Goal: Obtain resource: Obtain resource

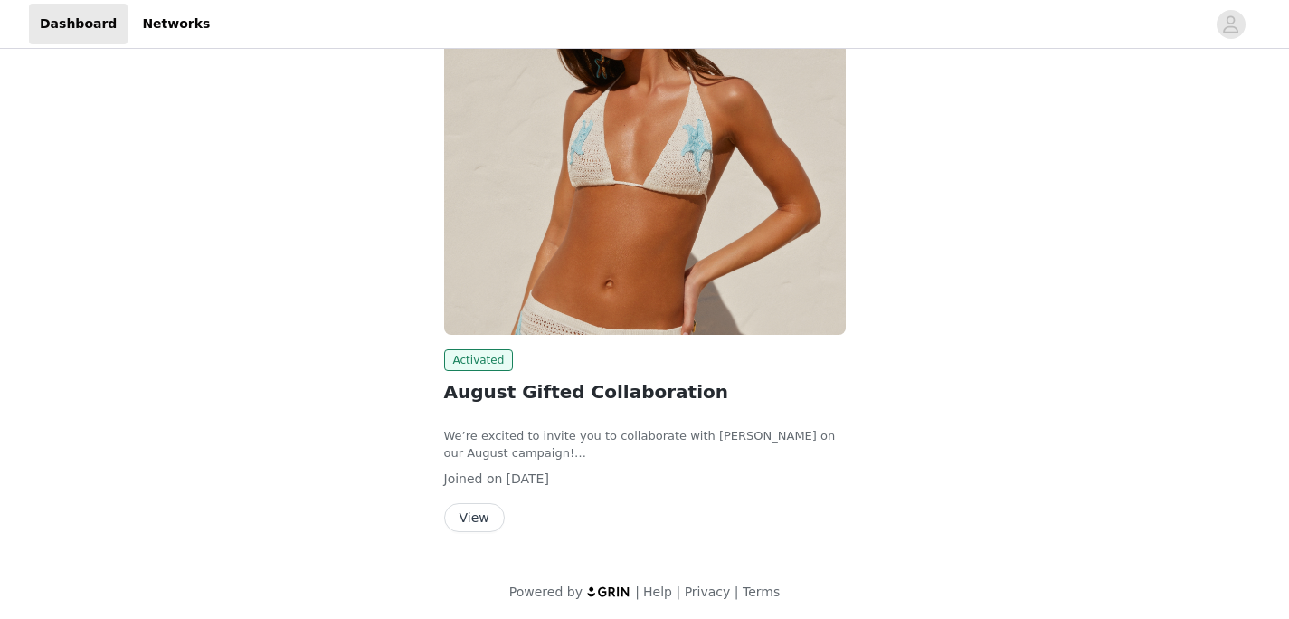
scroll to position [259, 0]
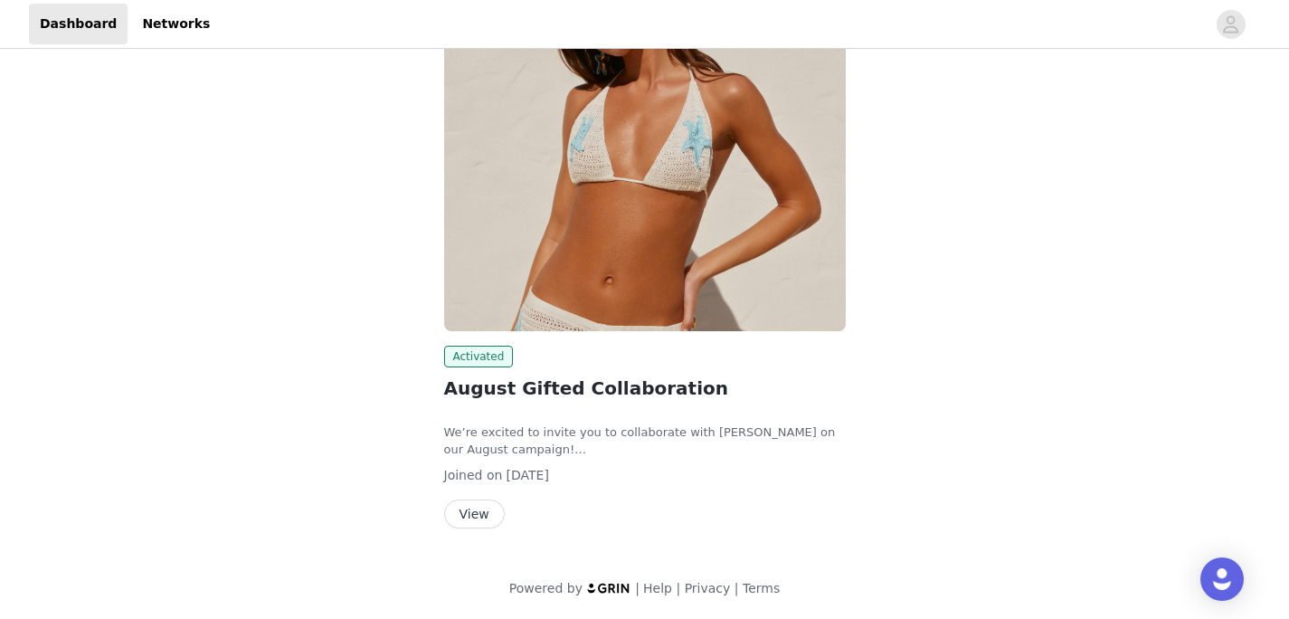
click at [471, 514] on button "View" at bounding box center [474, 513] width 61 height 29
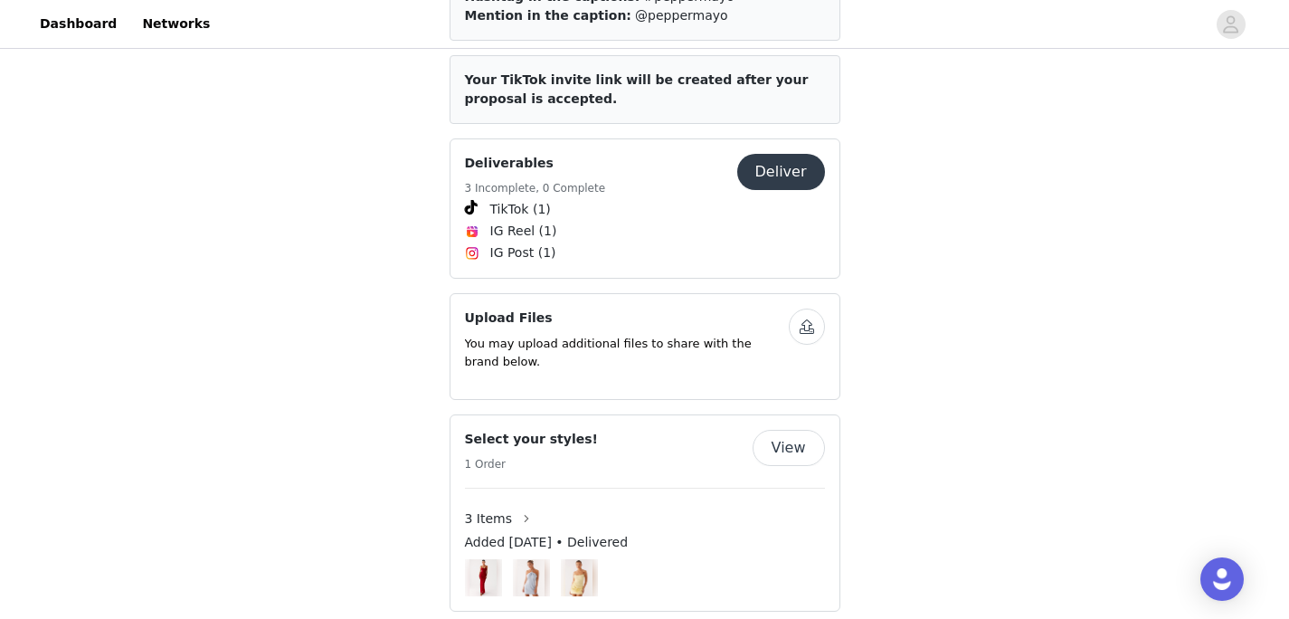
scroll to position [1476, 0]
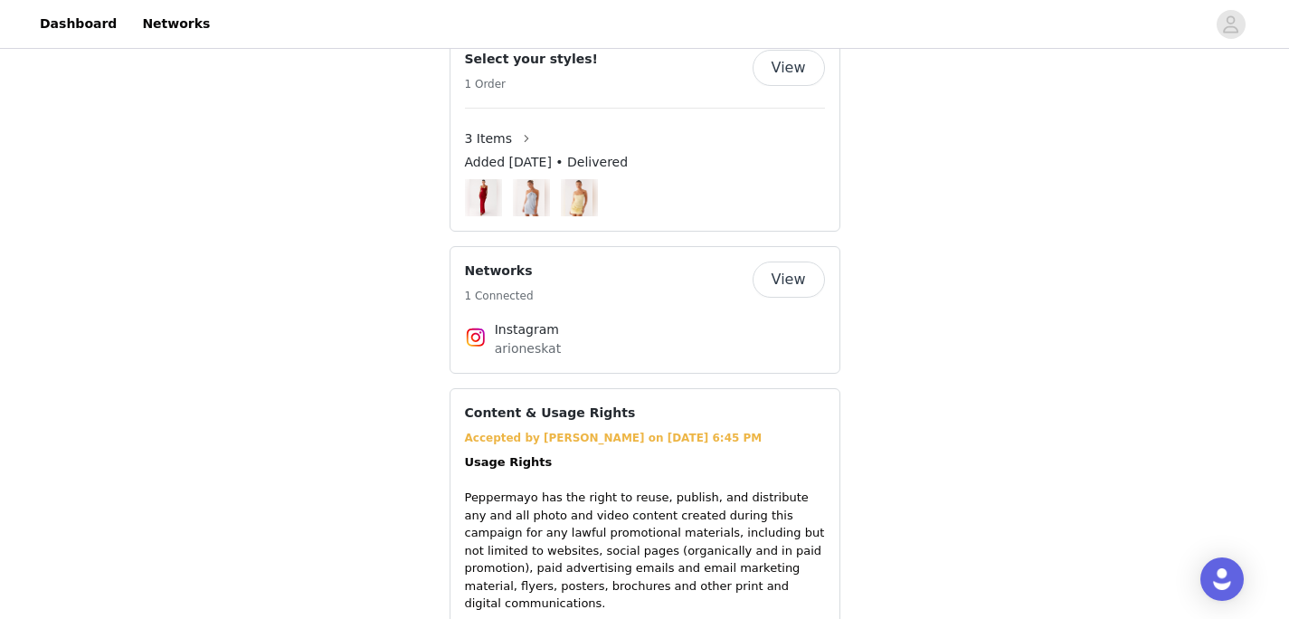
click at [486, 129] on span "3 Items" at bounding box center [489, 138] width 48 height 19
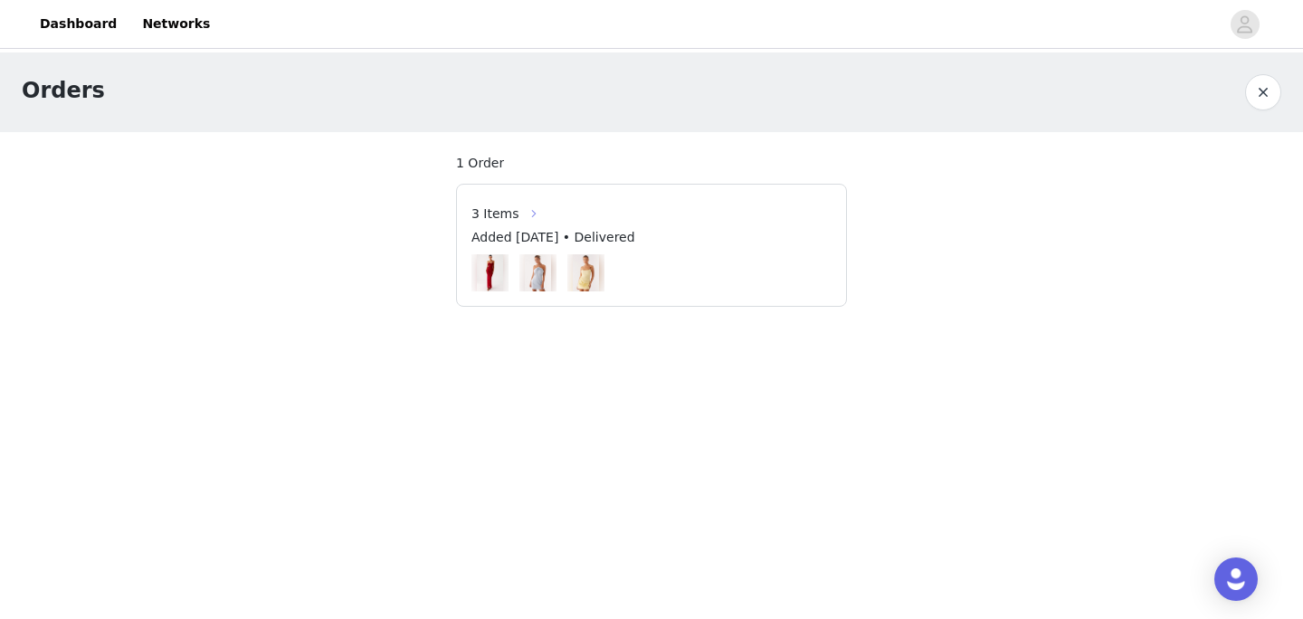
click at [533, 212] on button "button" at bounding box center [533, 213] width 29 height 29
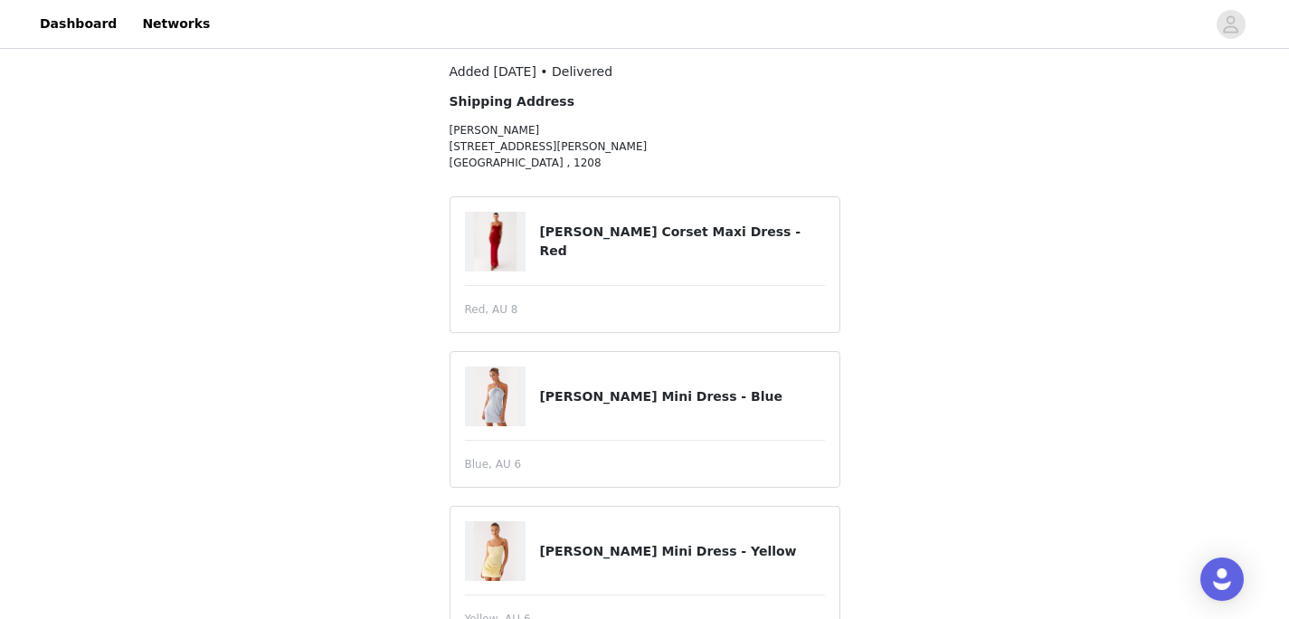
scroll to position [155, 0]
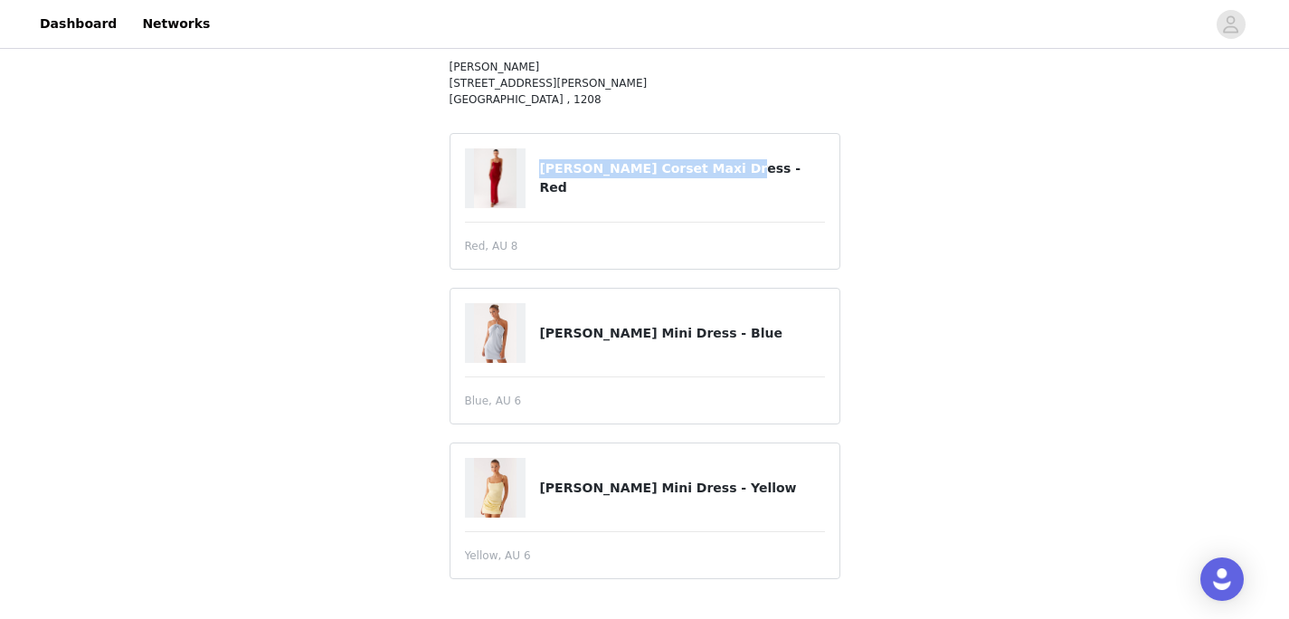
drag, startPoint x: 540, startPoint y: 175, endPoint x: 834, endPoint y: 180, distance: 294.1
click at [834, 180] on article "[PERSON_NAME] Corset Maxi Dress - Red Red, AU 8" at bounding box center [645, 201] width 391 height 137
copy h4 "[PERSON_NAME] Corset Maxi Dress - Red"
click at [998, 422] on div "3 Items Added [DATE] • Delivered Shipping Address [PERSON_NAME] [STREET_ADDRESS…" at bounding box center [644, 258] width 1289 height 721
drag, startPoint x: 540, startPoint y: 487, endPoint x: 644, endPoint y: 491, distance: 104.1
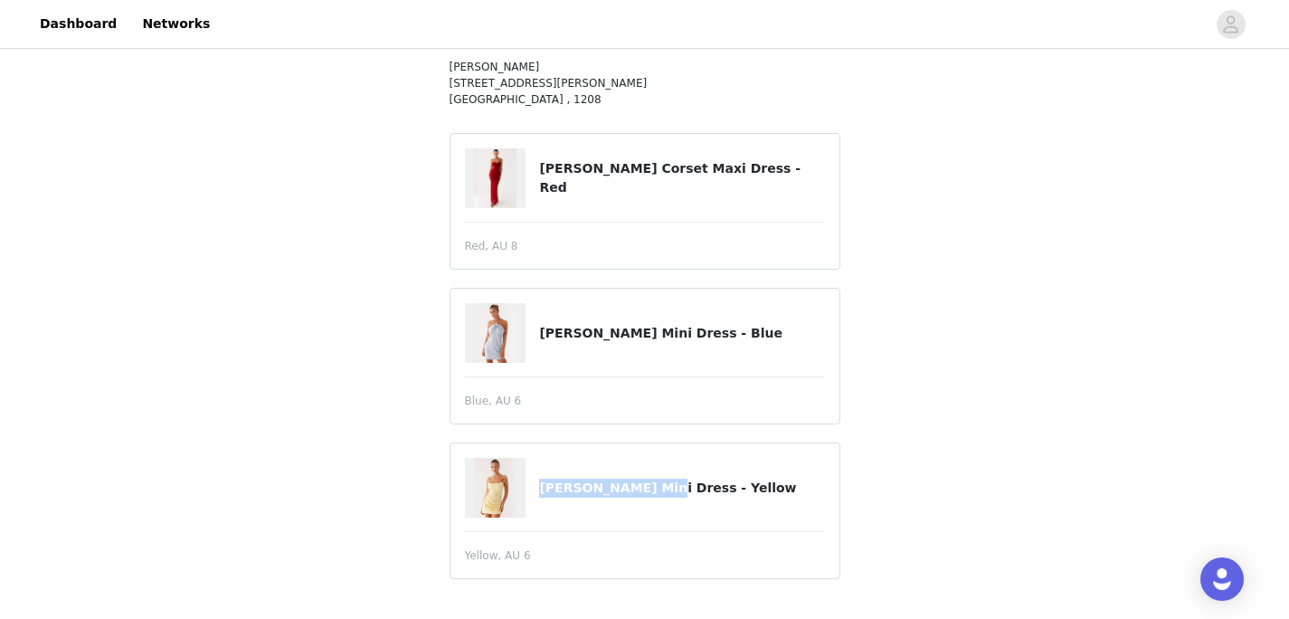
click at [644, 491] on h4 "[PERSON_NAME] Mini Dress - Yellow" at bounding box center [681, 488] width 285 height 19
copy h4 "[PERSON_NAME] Mini Dress"
drag, startPoint x: 542, startPoint y: 328, endPoint x: 653, endPoint y: 338, distance: 111.7
click at [652, 337] on h4 "[PERSON_NAME] Mini Dress - Blue" at bounding box center [681, 333] width 285 height 19
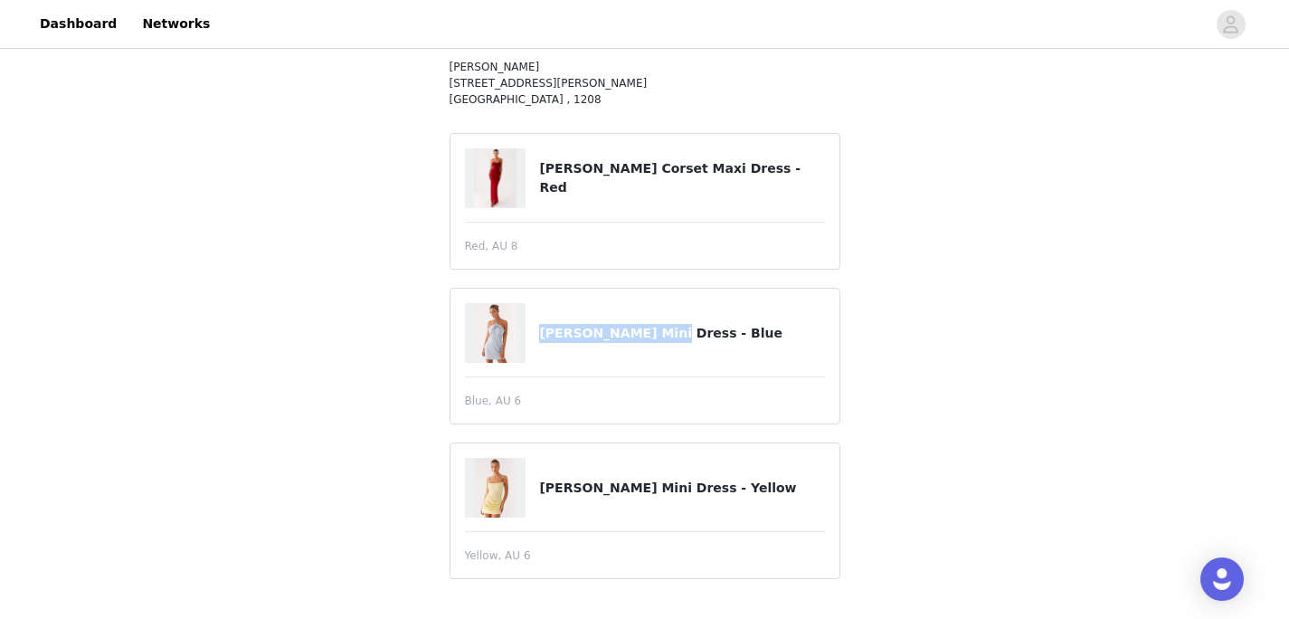
copy h4 "[PERSON_NAME] Mini Dress"
